Goal: Browse casually

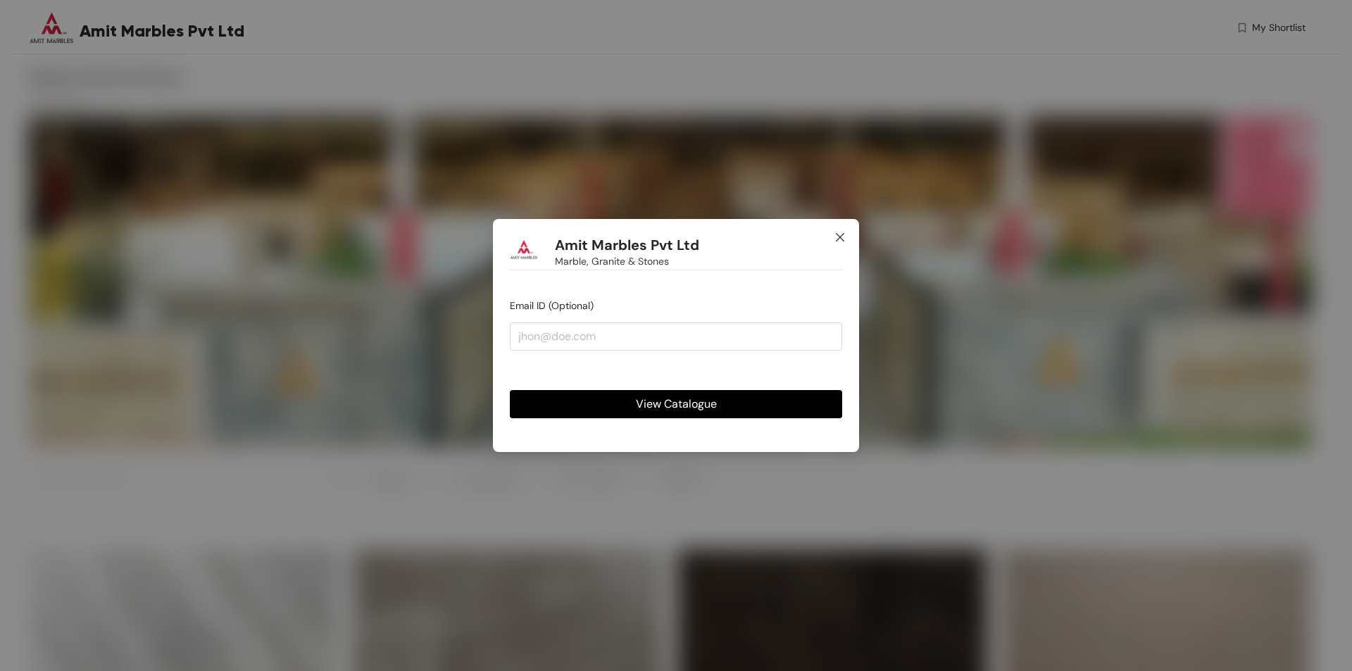
click at [841, 238] on icon "close" at bounding box center [840, 237] width 8 height 8
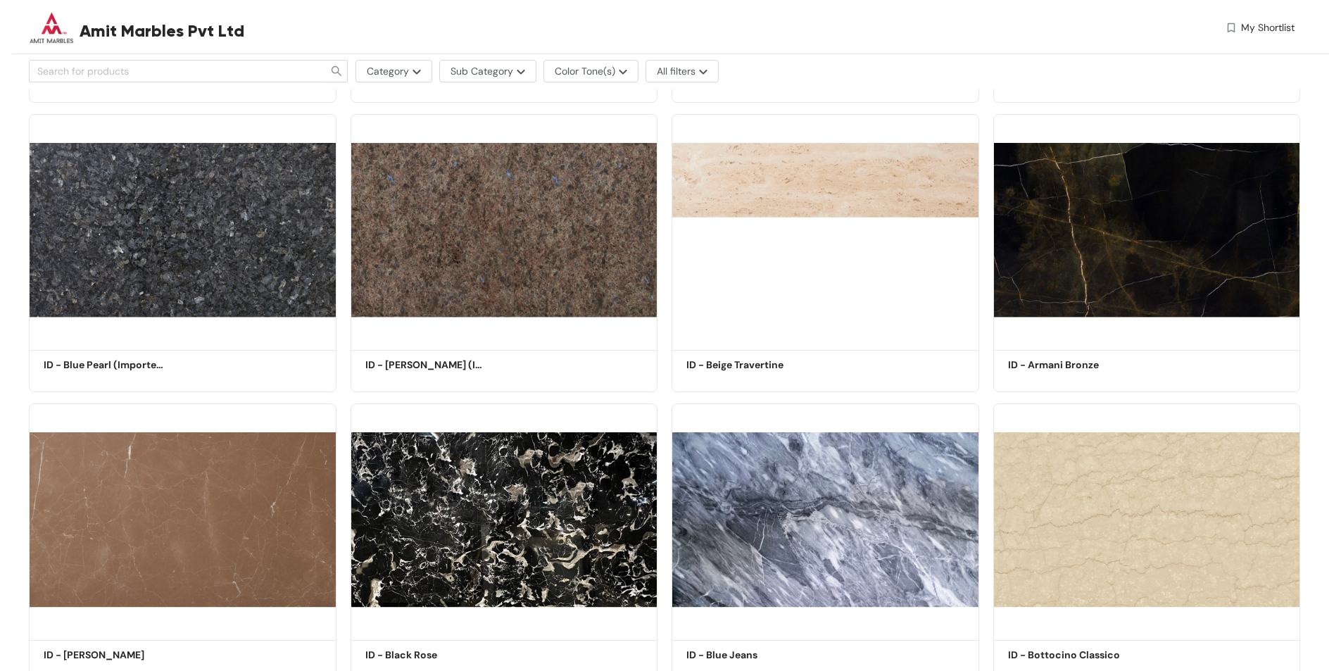
scroll to position [7410, 0]
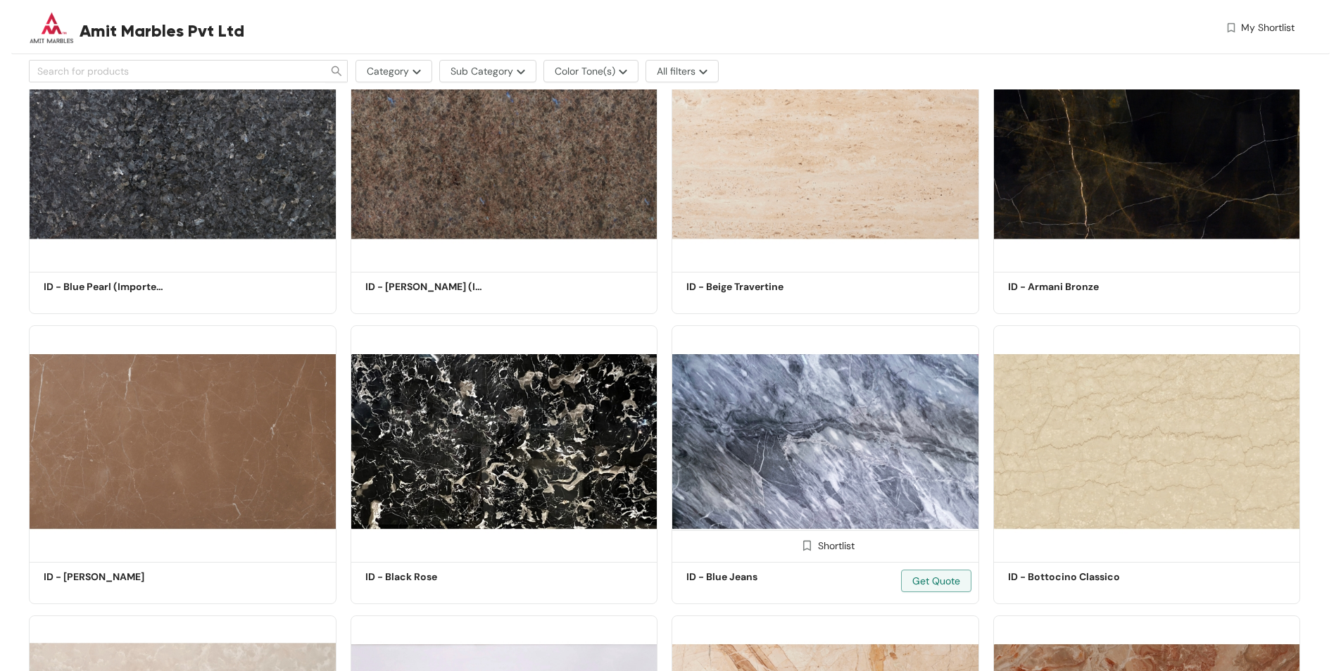
click at [781, 455] on img at bounding box center [826, 441] width 308 height 232
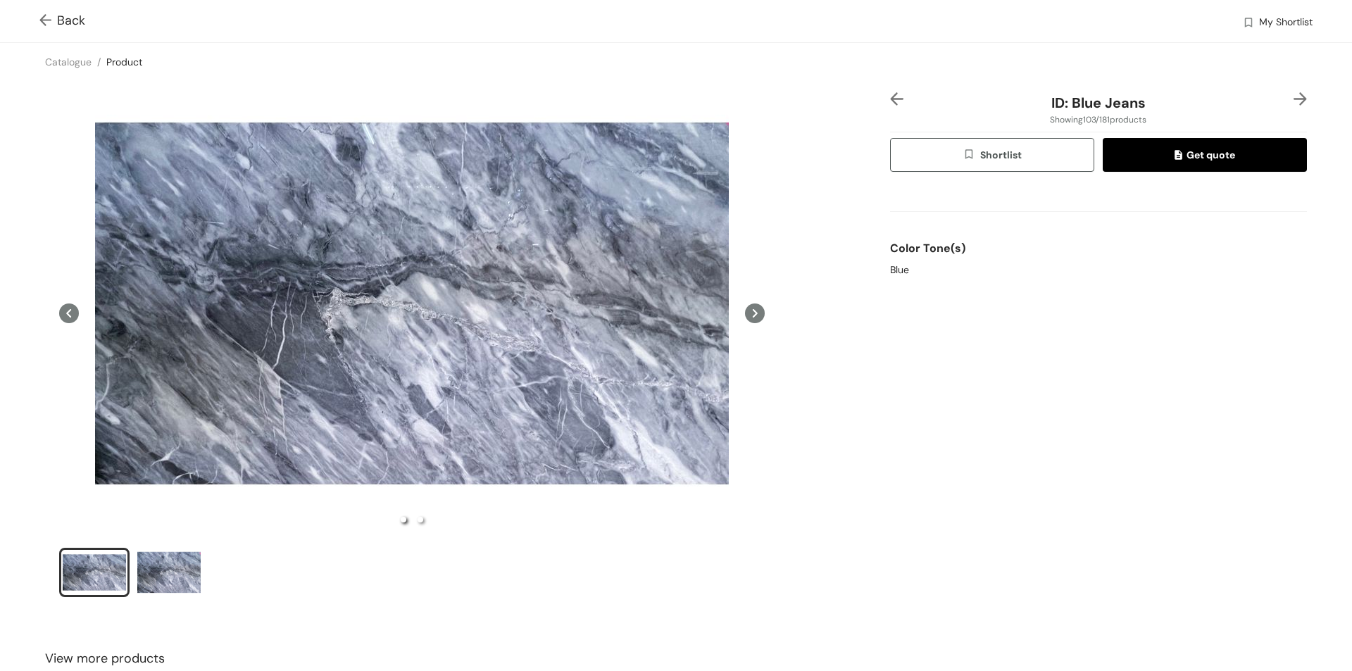
drag, startPoint x: 496, startPoint y: 271, endPoint x: 855, endPoint y: 406, distance: 383.4
click at [855, 406] on div "ID: Blue Jeans Showing 103 / 181 products Shortlist Get quote Color Tone(s) Blue" at bounding box center [675, 354] width 1357 height 546
click at [752, 308] on icon at bounding box center [755, 313] width 20 height 20
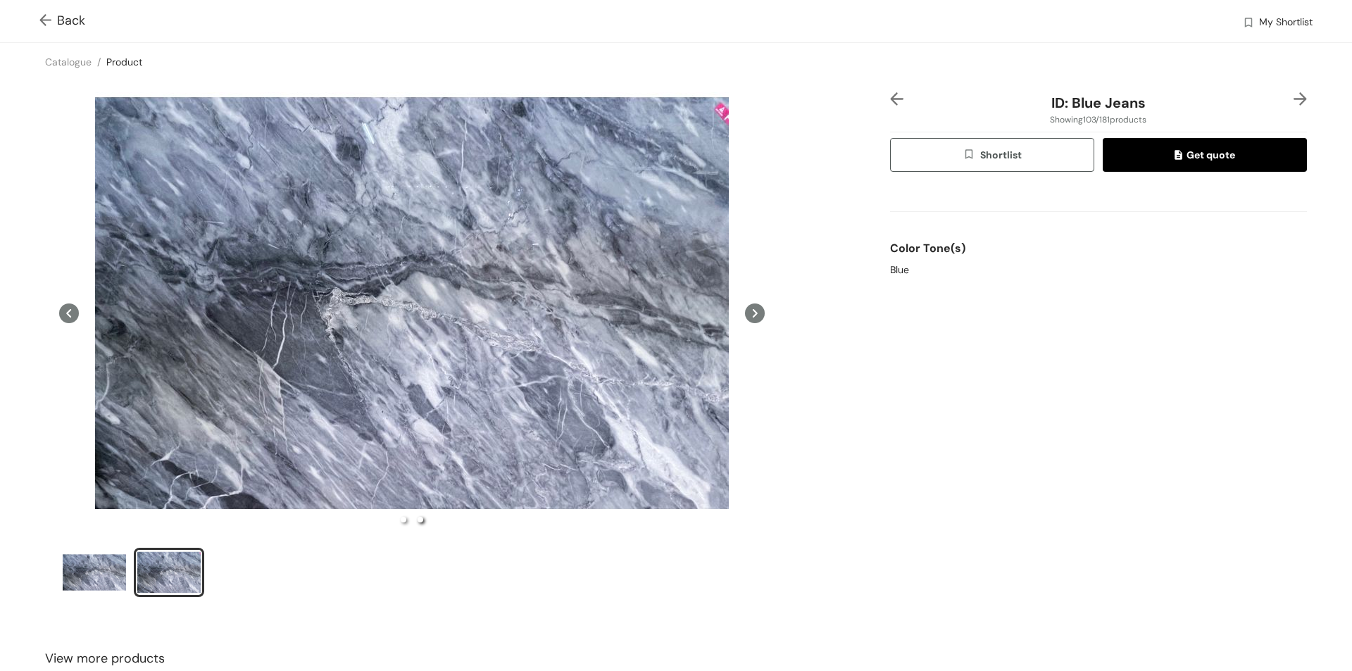
click at [751, 310] on icon at bounding box center [755, 313] width 20 height 20
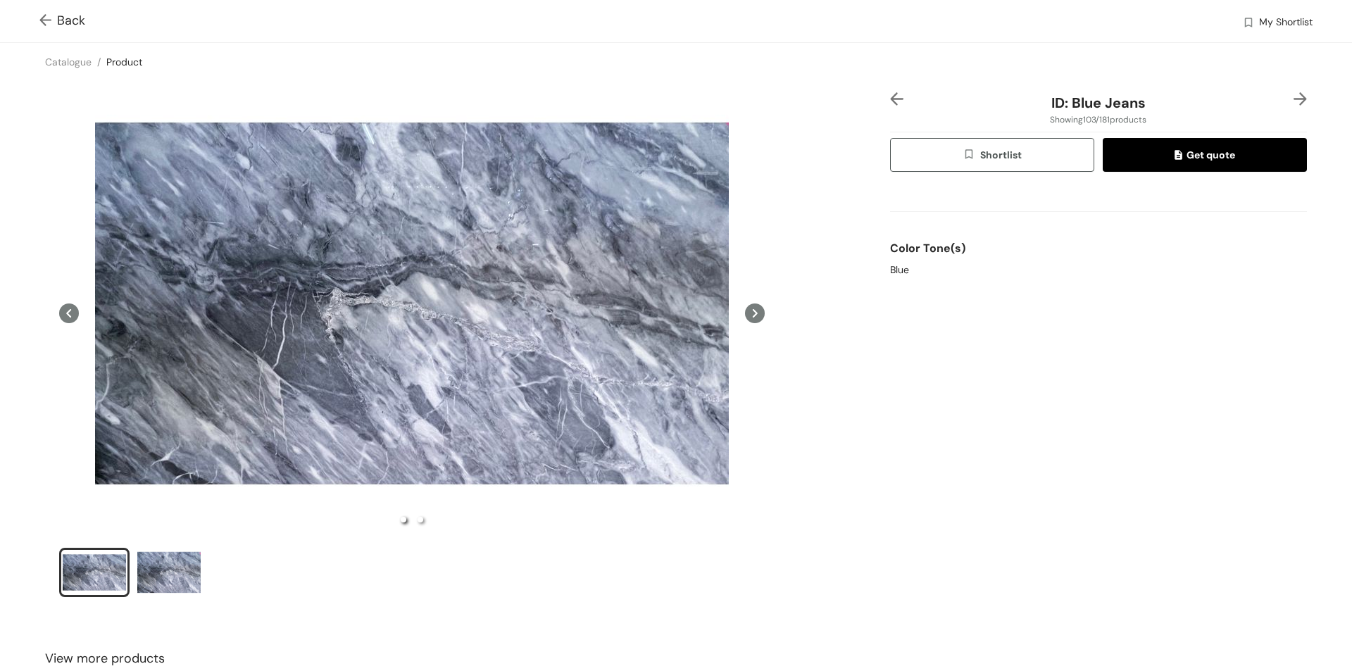
click at [751, 310] on icon at bounding box center [755, 313] width 20 height 20
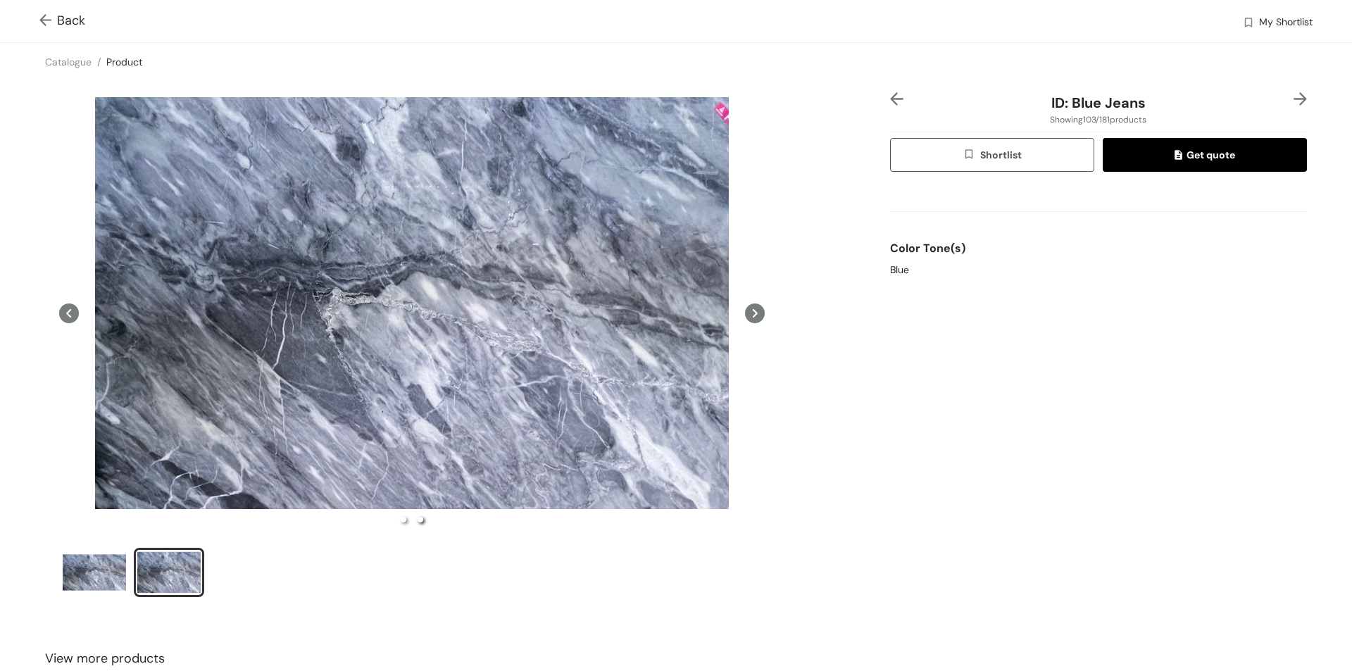
click at [751, 310] on icon at bounding box center [755, 313] width 20 height 20
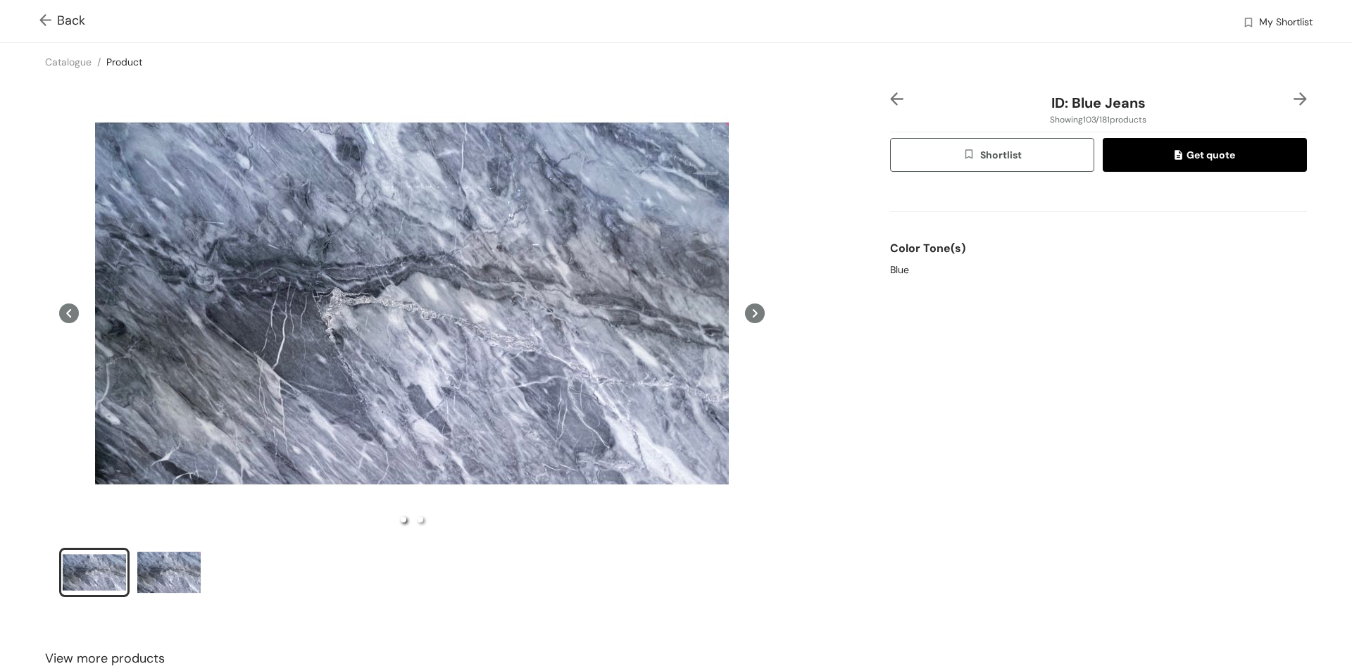
click at [917, 453] on div "ID: Blue Jeans Showing 103 / 181 products Shortlist Get quote Color Tone(s) Blue" at bounding box center [1098, 353] width 422 height 523
click at [165, 582] on div "slide item 2" at bounding box center [168, 572] width 63 height 42
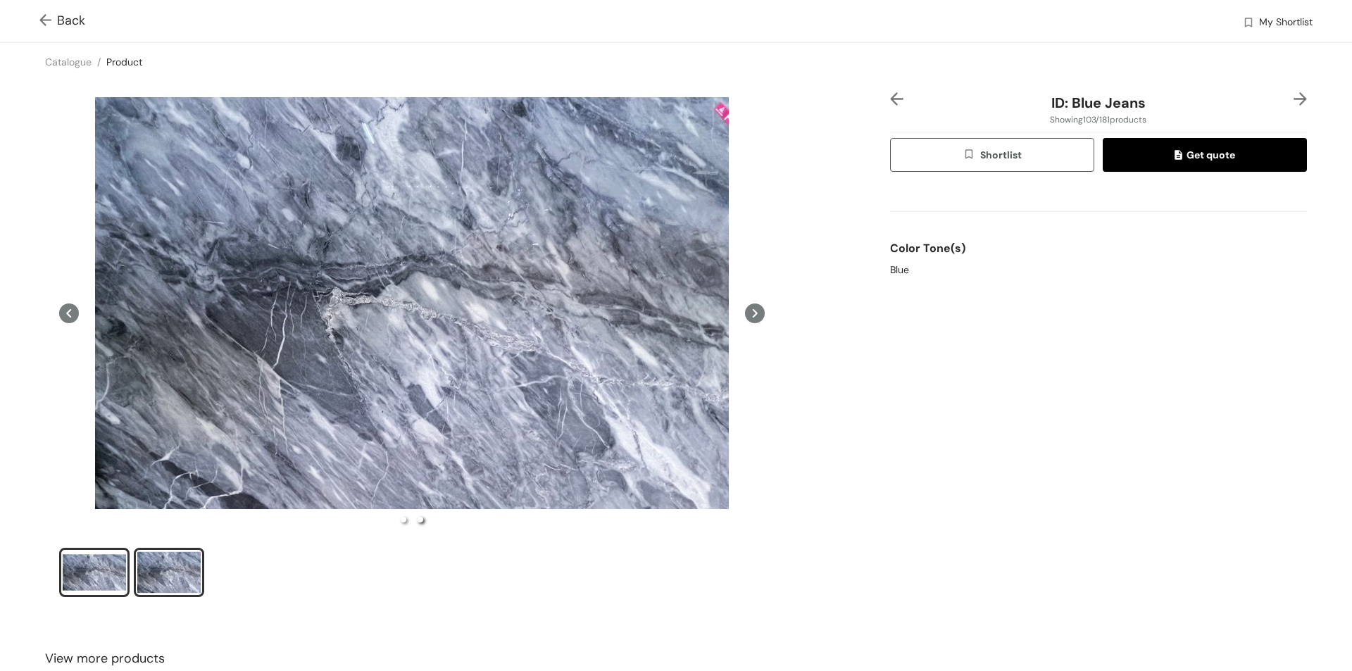
click at [94, 578] on div "slide item 1" at bounding box center [94, 572] width 63 height 42
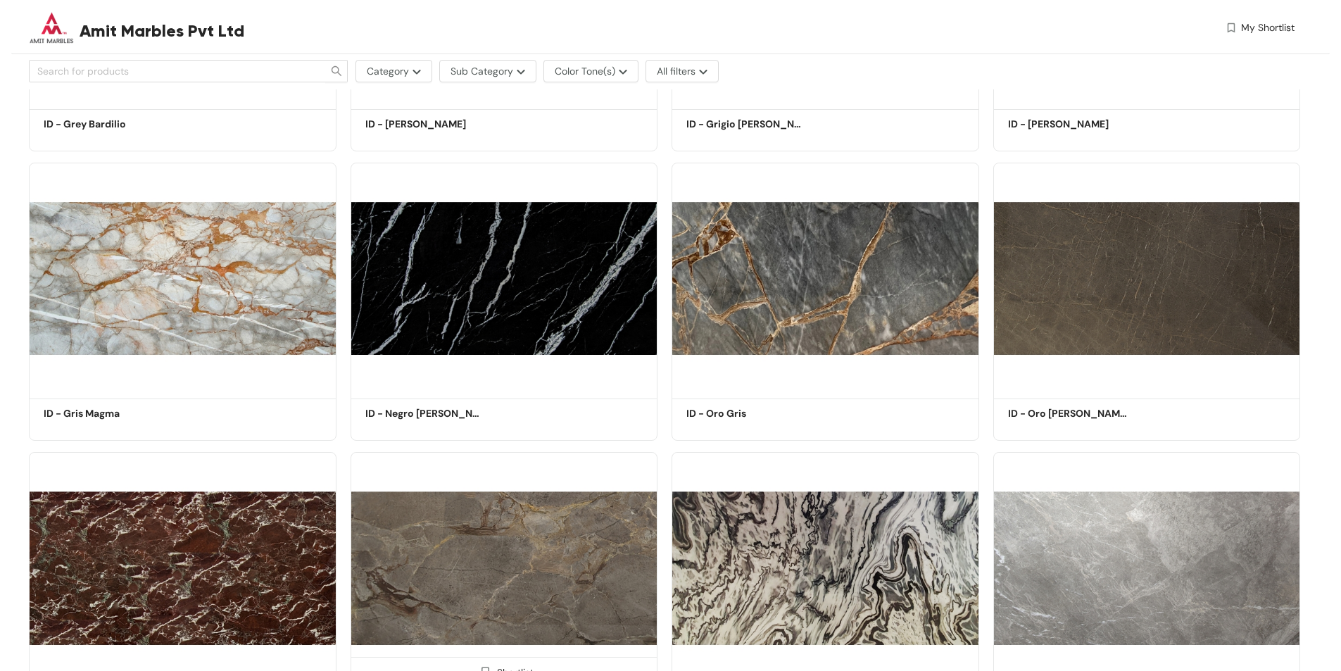
scroll to position [1004, 0]
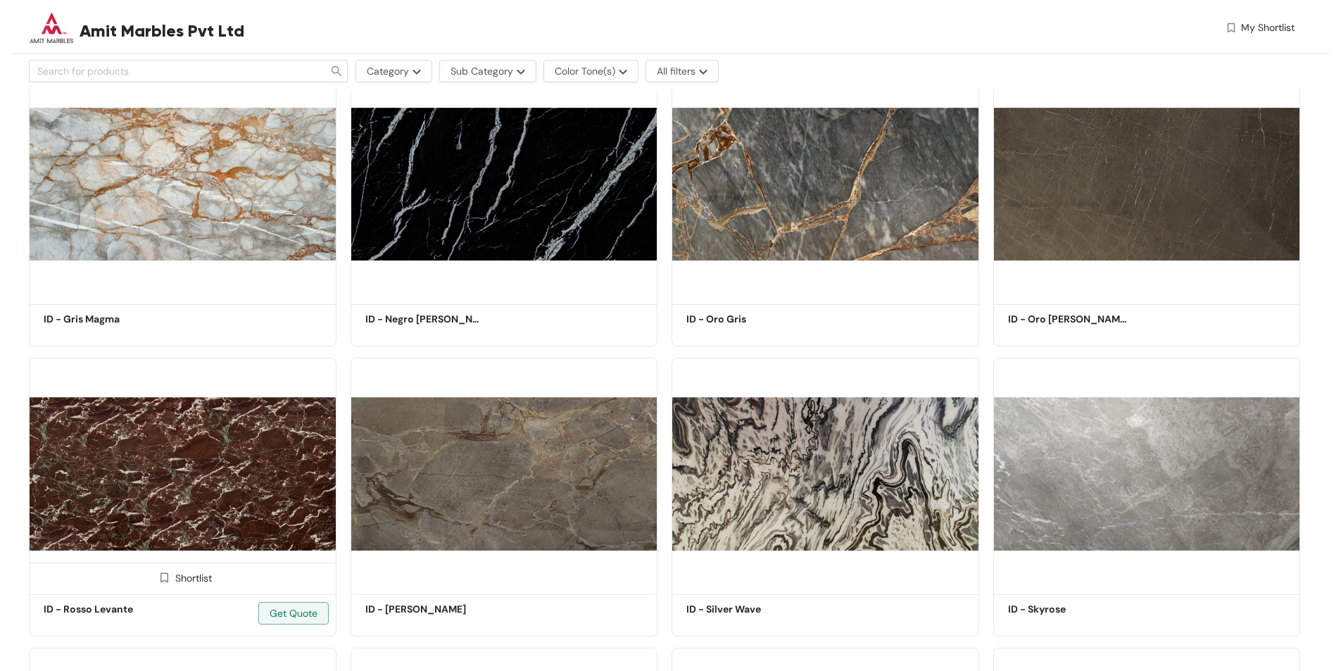
click at [270, 453] on img at bounding box center [183, 474] width 308 height 232
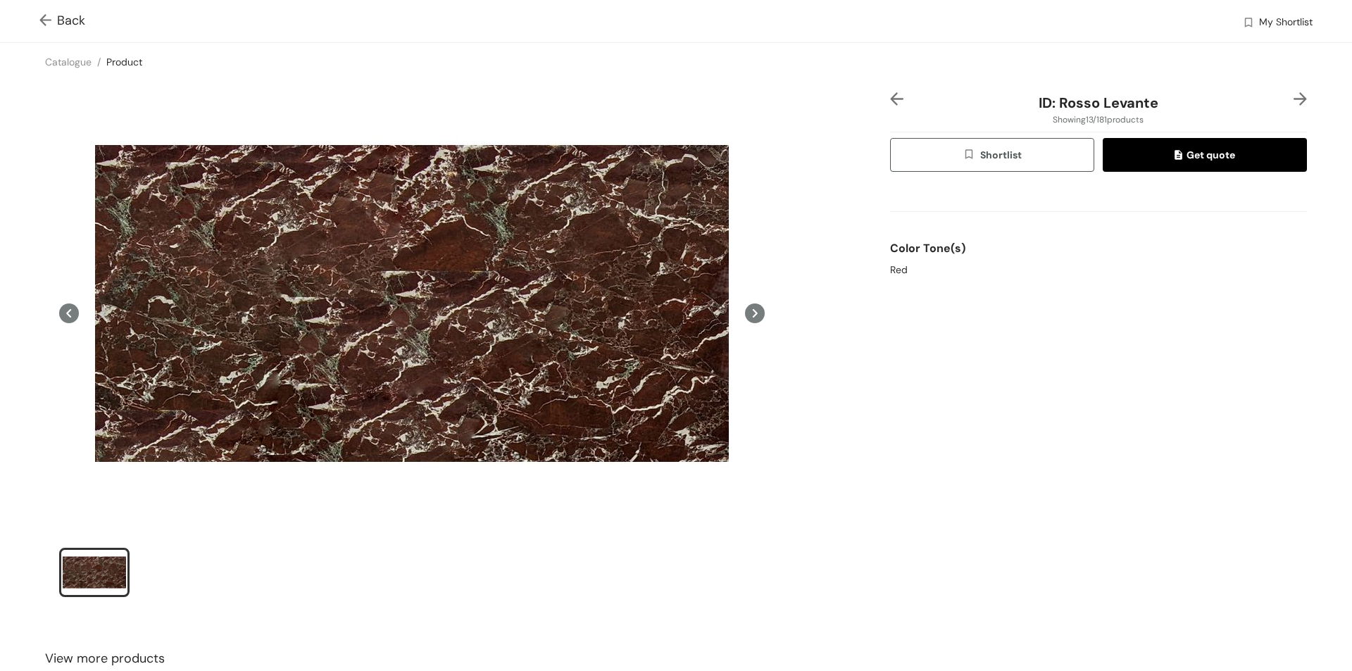
click at [748, 318] on icon at bounding box center [755, 313] width 20 height 20
click at [42, 21] on img at bounding box center [48, 21] width 18 height 15
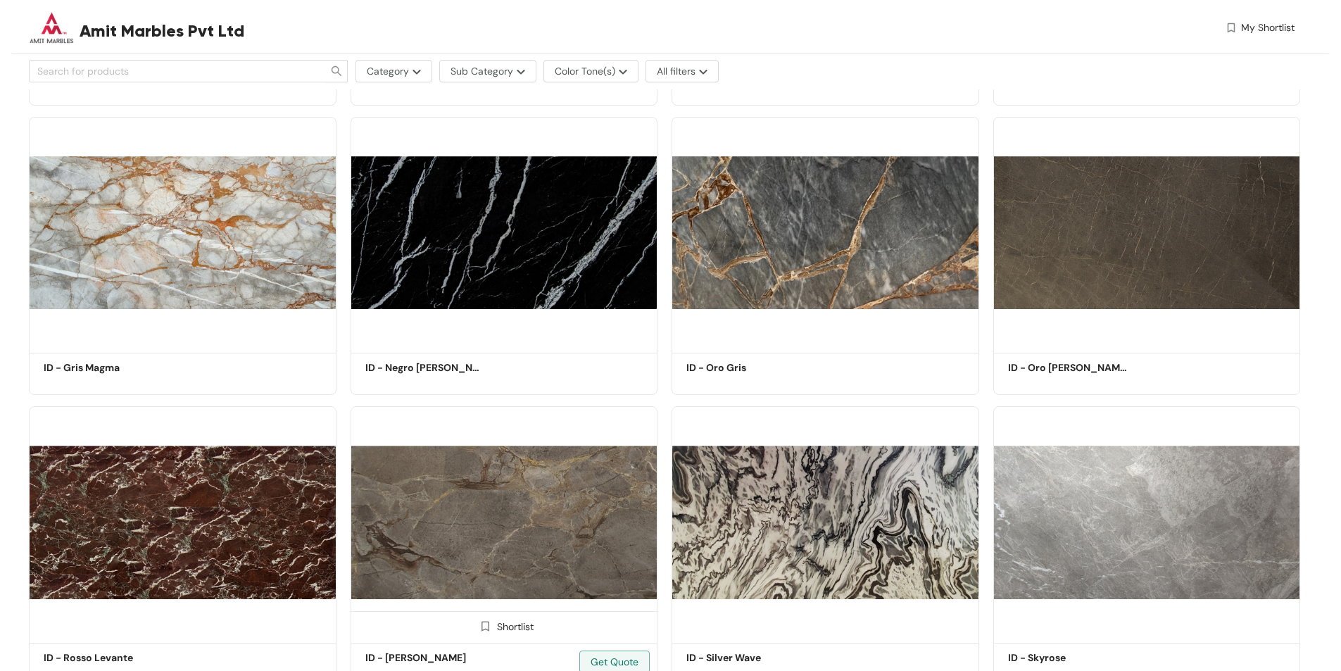
scroll to position [934, 0]
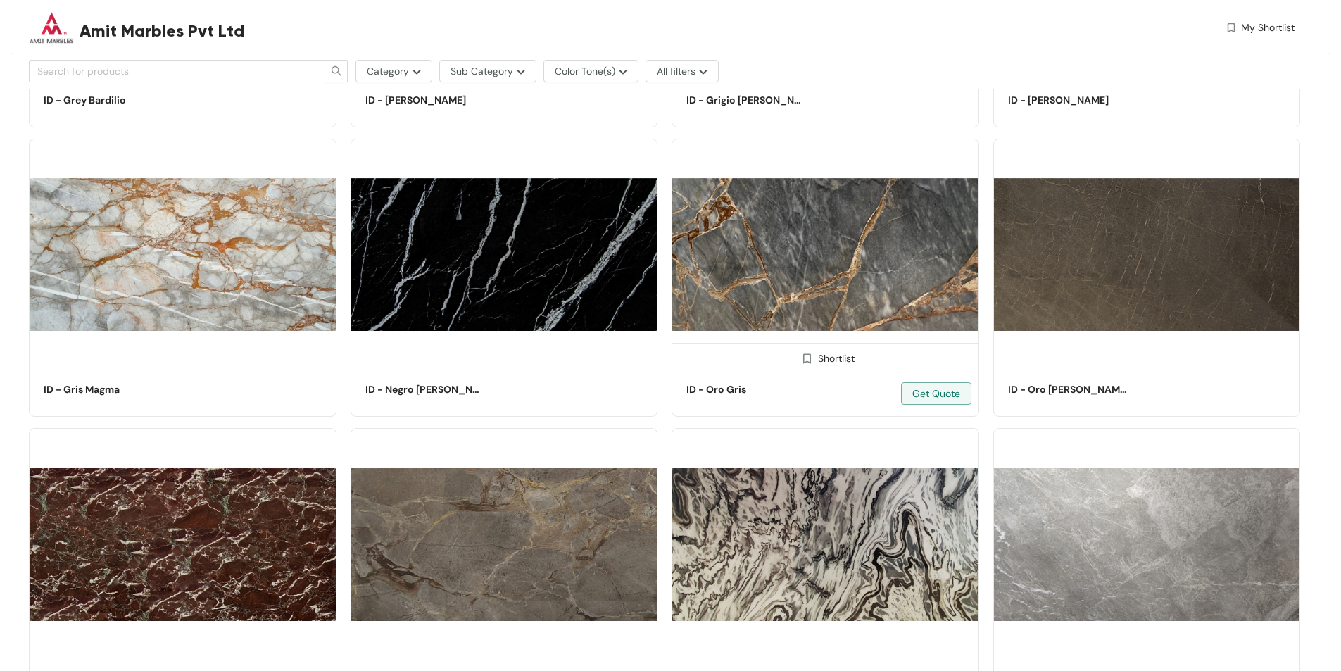
click at [812, 276] on img at bounding box center [826, 255] width 308 height 232
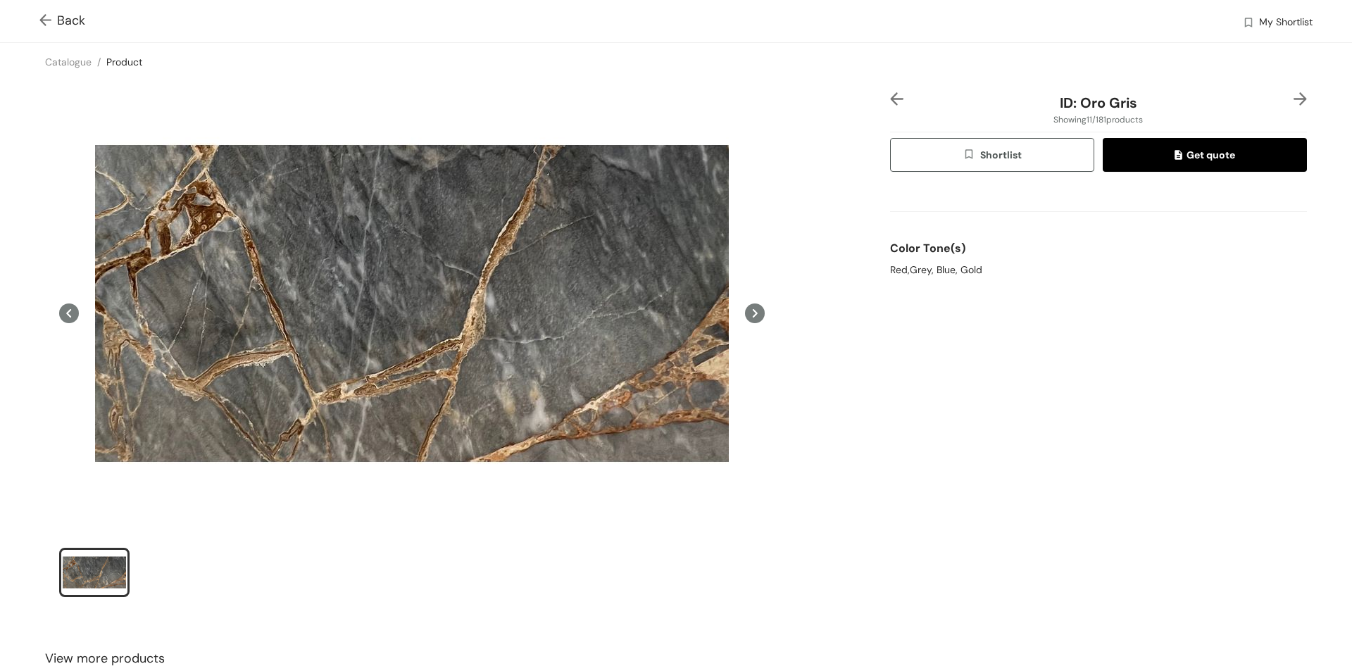
click at [753, 314] on icon at bounding box center [755, 313] width 5 height 8
click at [51, 16] on img at bounding box center [48, 21] width 18 height 15
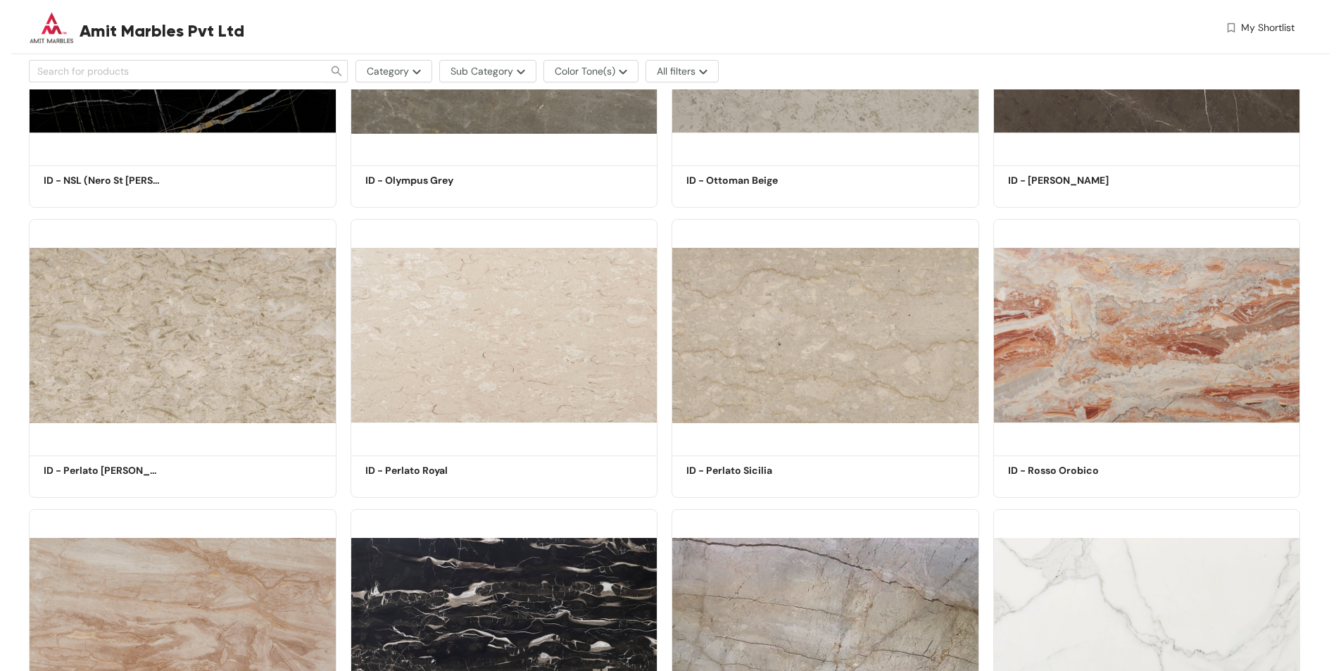
scroll to position [2553, 0]
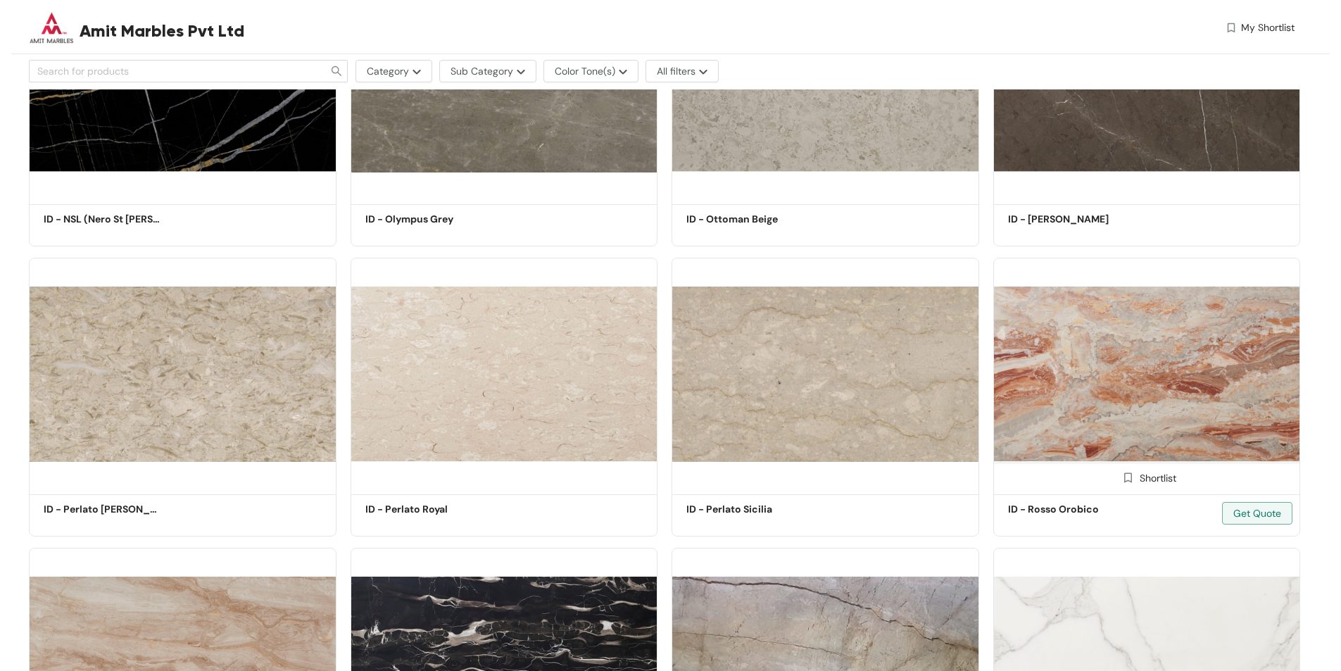
click at [1079, 343] on img at bounding box center [1147, 374] width 308 height 232
